Goal: Find specific page/section: Find specific page/section

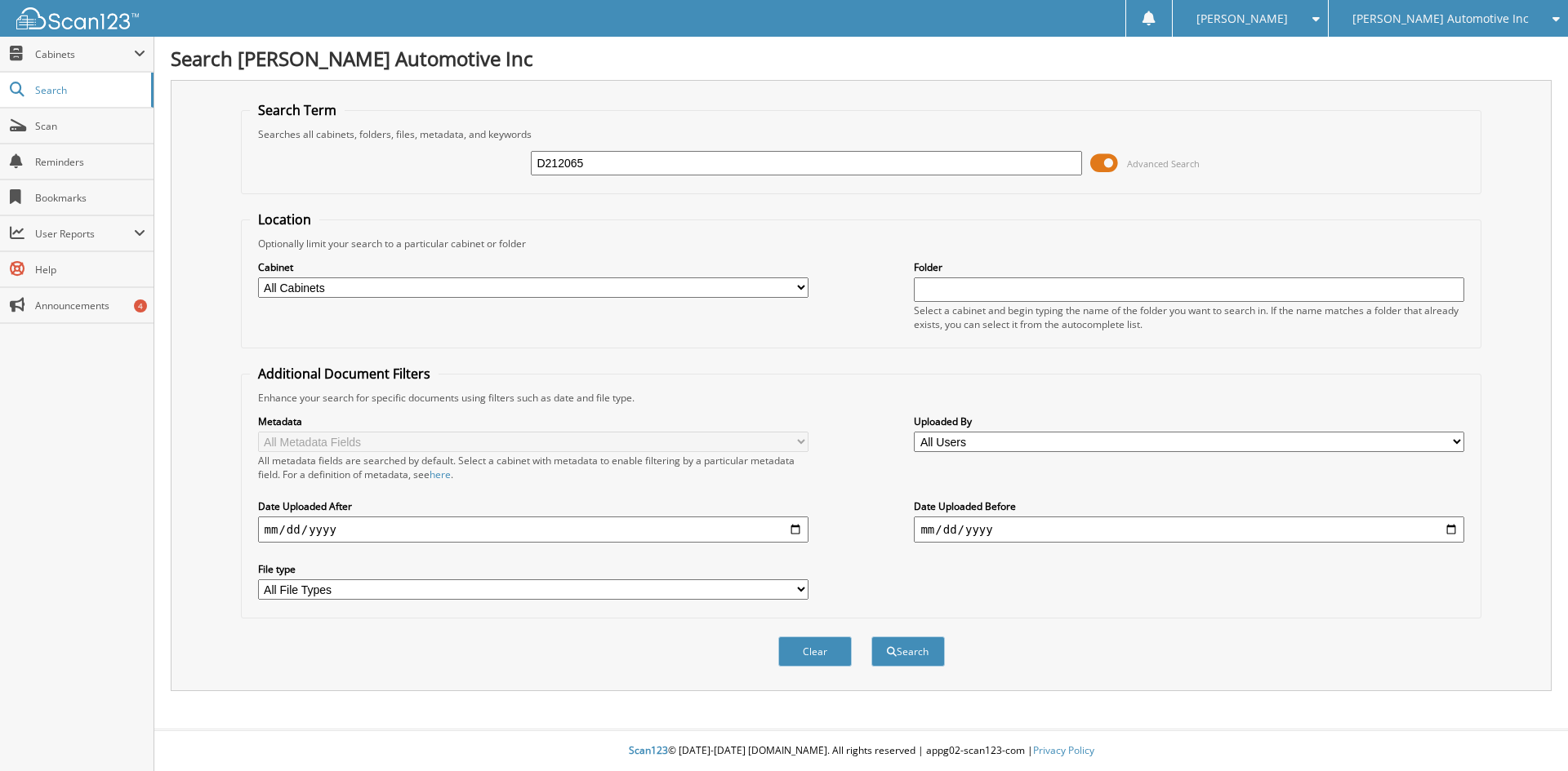
type input "D212065"
drag, startPoint x: 913, startPoint y: 686, endPoint x: 906, endPoint y: 658, distance: 28.9
click at [910, 676] on div "Search Term Searches all cabinets, folders, files, metadata, and keywords D2120…" at bounding box center [860, 386] width 1381 height 612
click at [899, 656] on button "Search" at bounding box center [907, 652] width 73 height 30
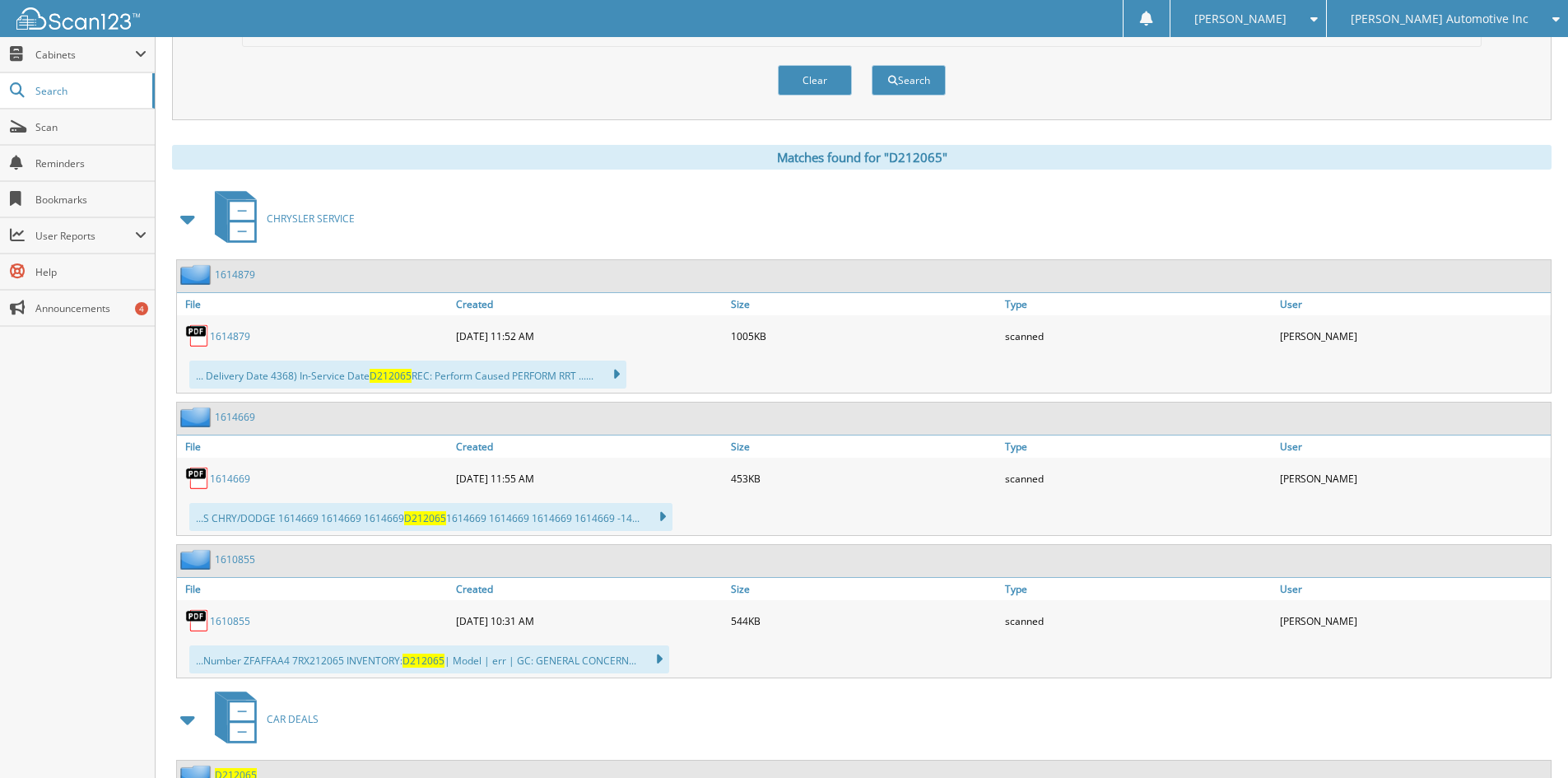
scroll to position [643, 0]
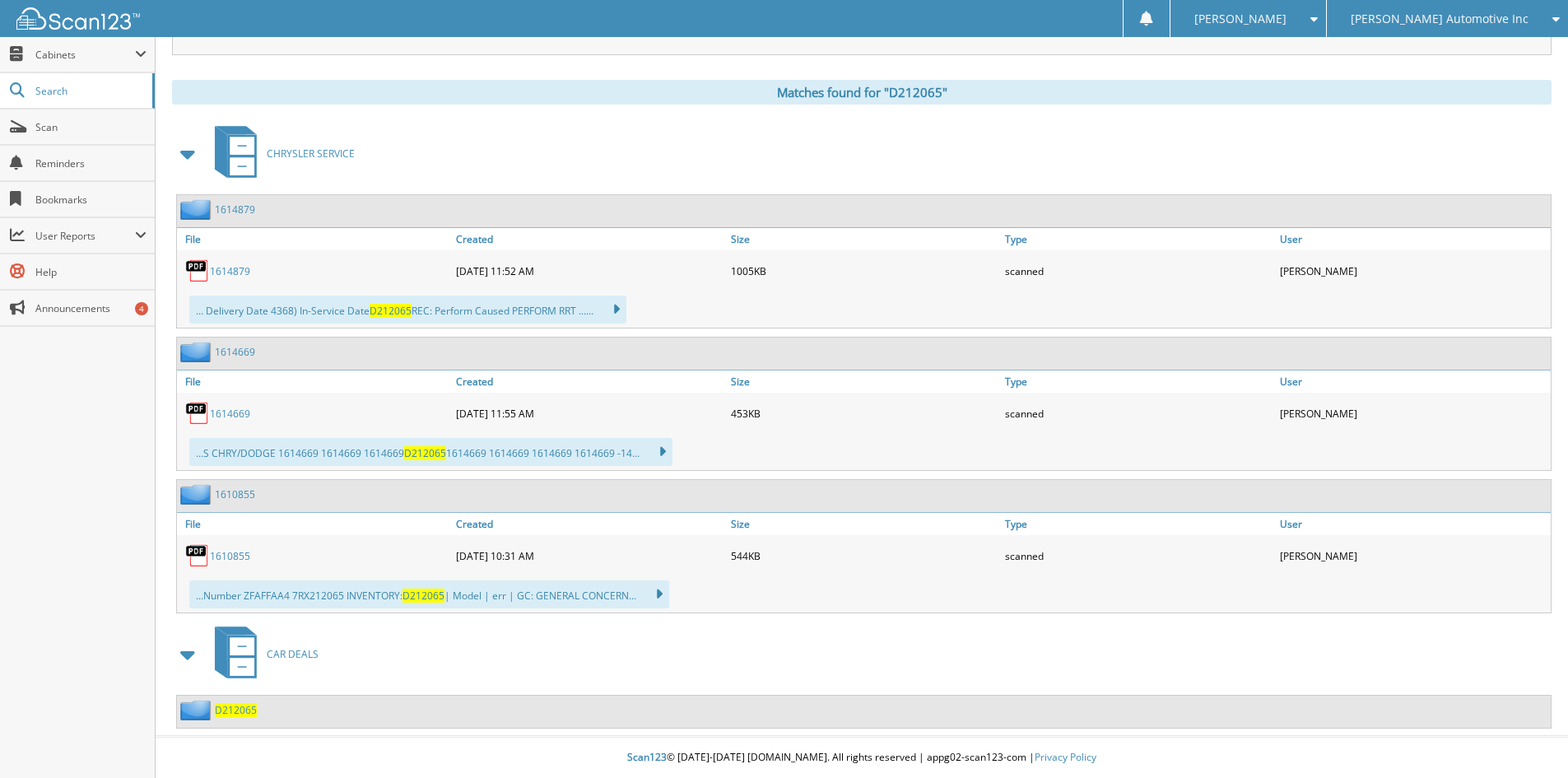
click at [241, 711] on span "D212065" at bounding box center [236, 710] width 42 height 14
